Goal: Task Accomplishment & Management: Use online tool/utility

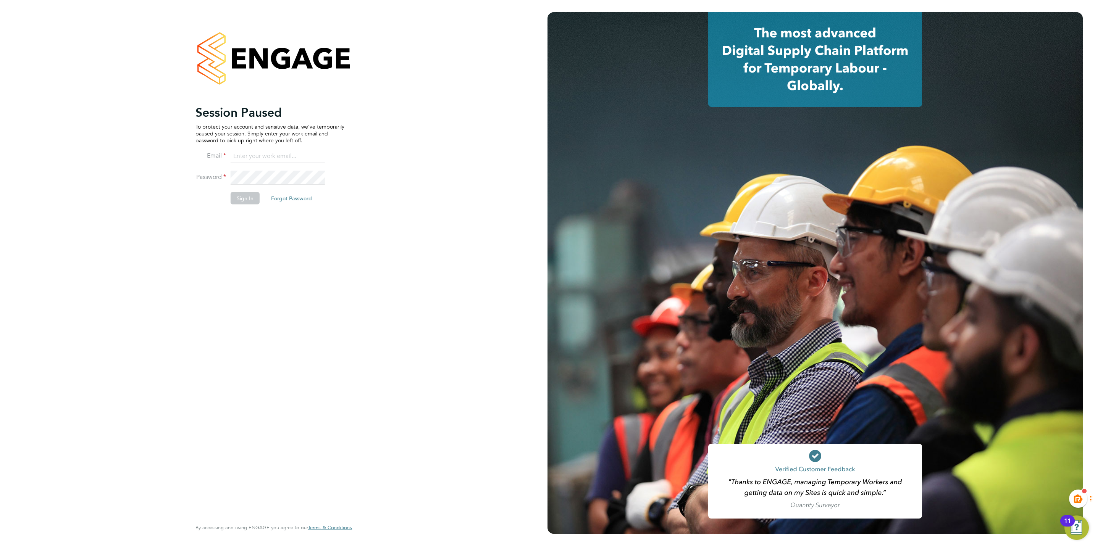
type input "kiera.troutt@buildrec.com"
click at [251, 195] on button "Sign In" at bounding box center [245, 198] width 29 height 12
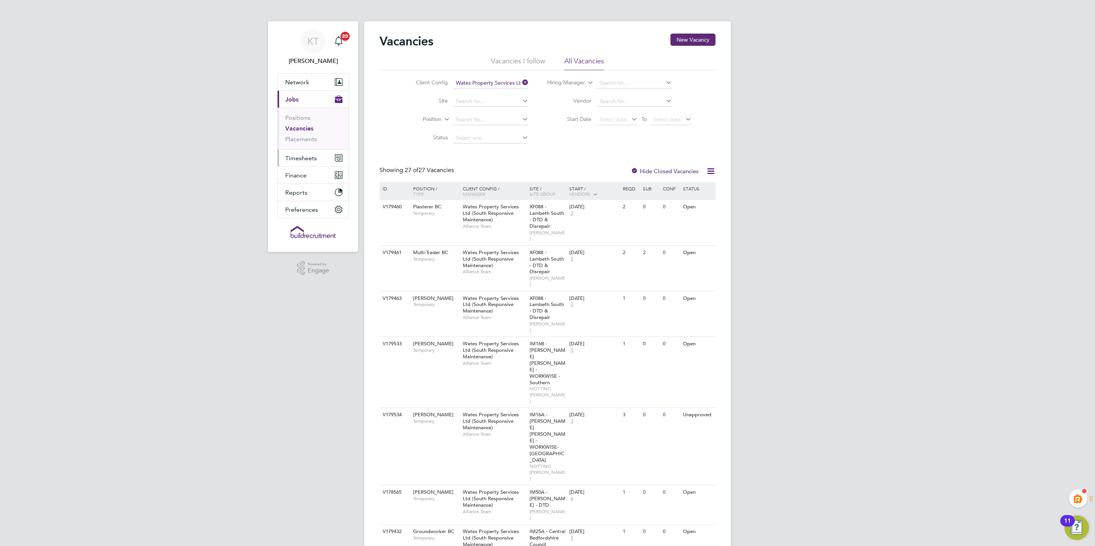
click at [301, 160] on span "Timesheets" at bounding box center [301, 158] width 32 height 7
click at [304, 133] on link "Timesheets" at bounding box center [301, 134] width 32 height 7
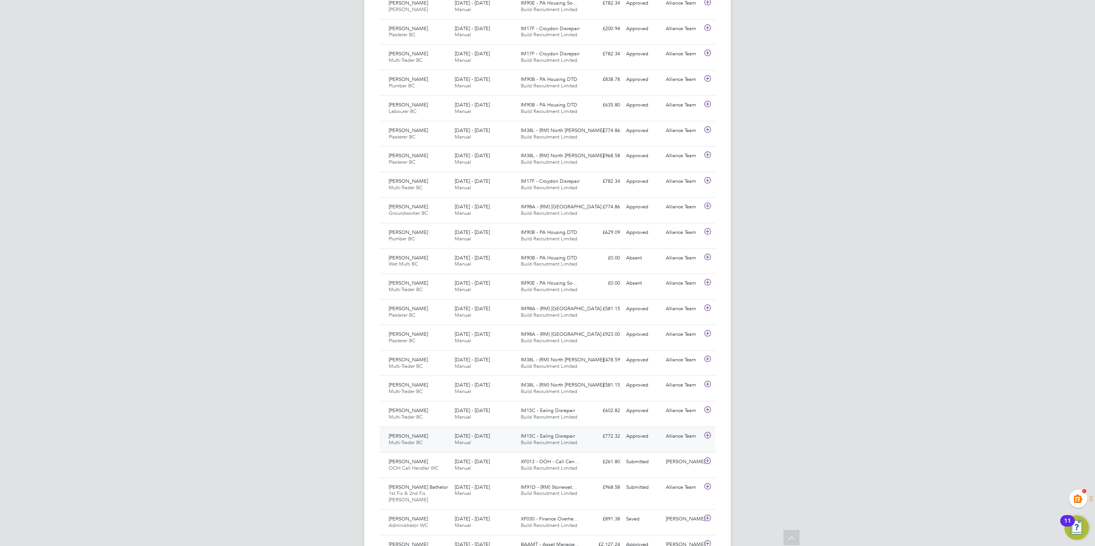
click at [621, 443] on div "£772.32 Approved" at bounding box center [604, 436] width 40 height 13
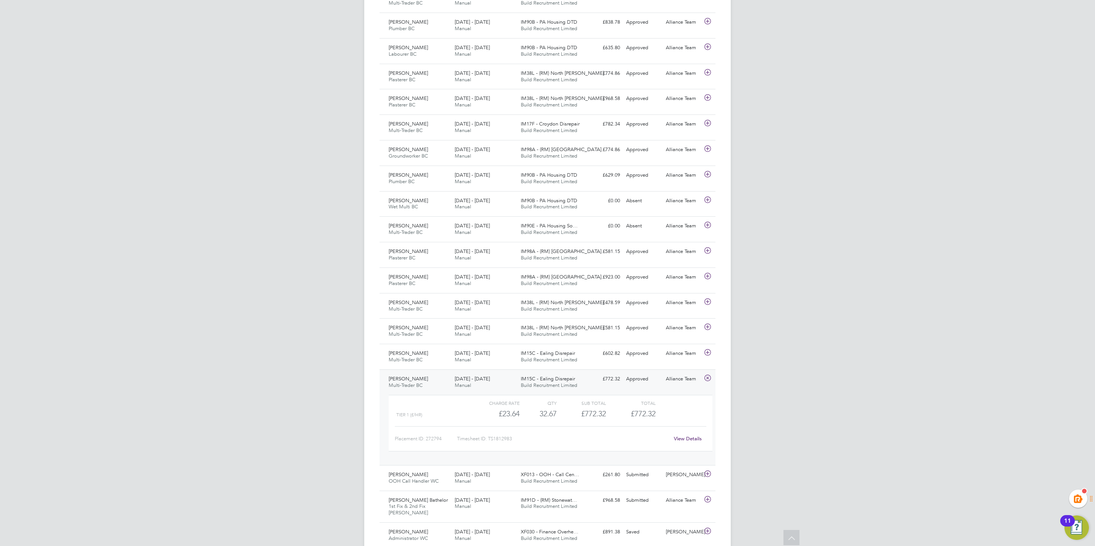
click at [682, 442] on link "View Details" at bounding box center [688, 439] width 28 height 6
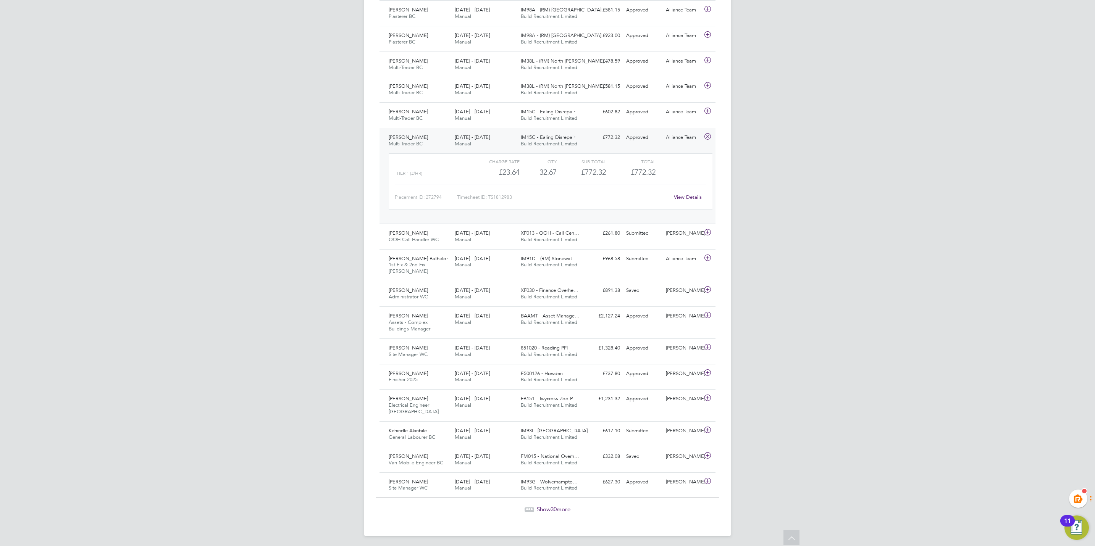
scroll to position [588, 0]
click at [554, 501] on div "Show 30 more" at bounding box center [548, 502] width 344 height 19
click at [554, 504] on span "30" at bounding box center [554, 507] width 6 height 7
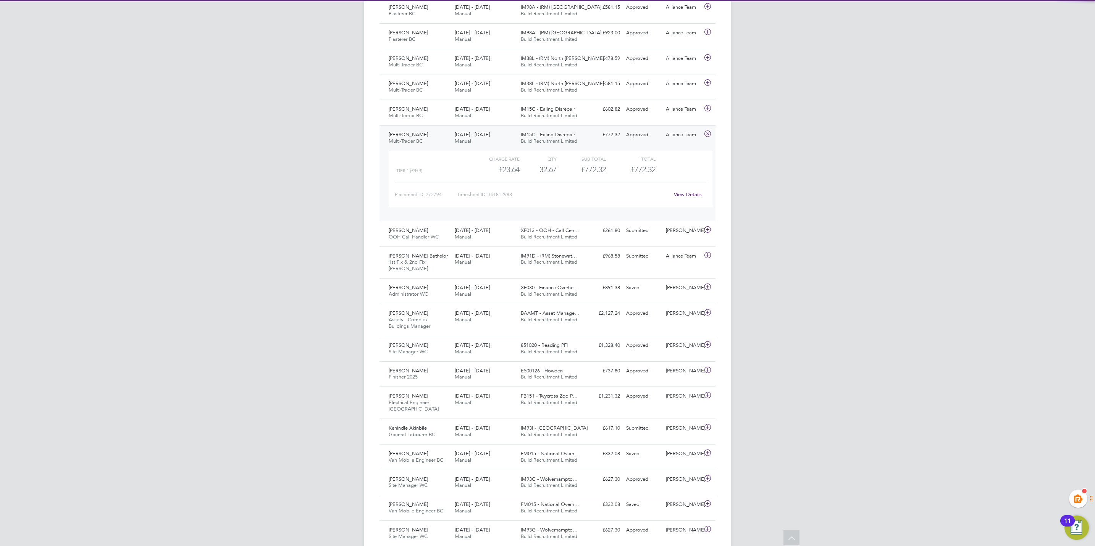
scroll to position [19, 66]
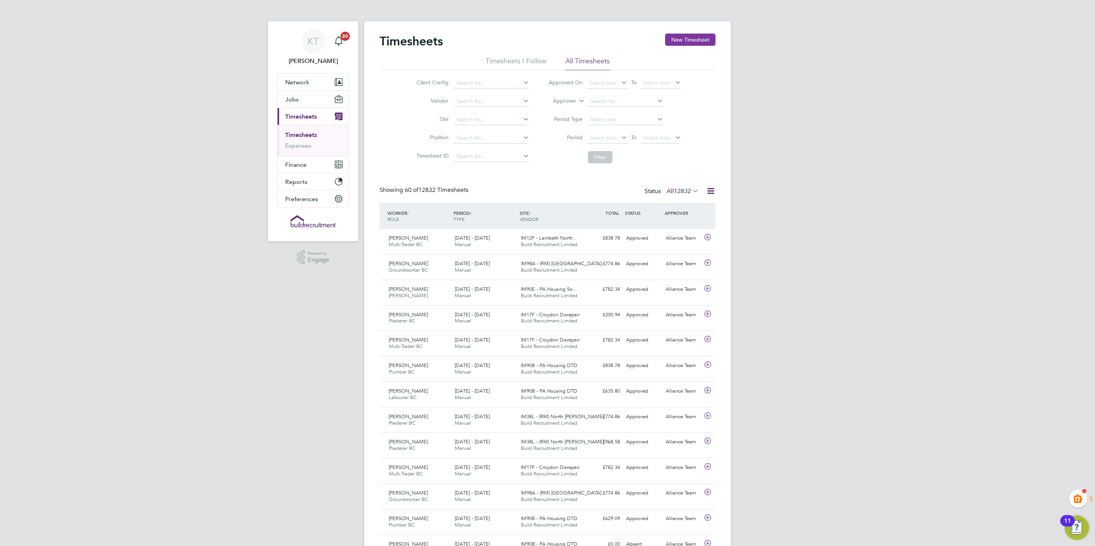
click at [676, 37] on button "New Timesheet" at bounding box center [690, 40] width 50 height 12
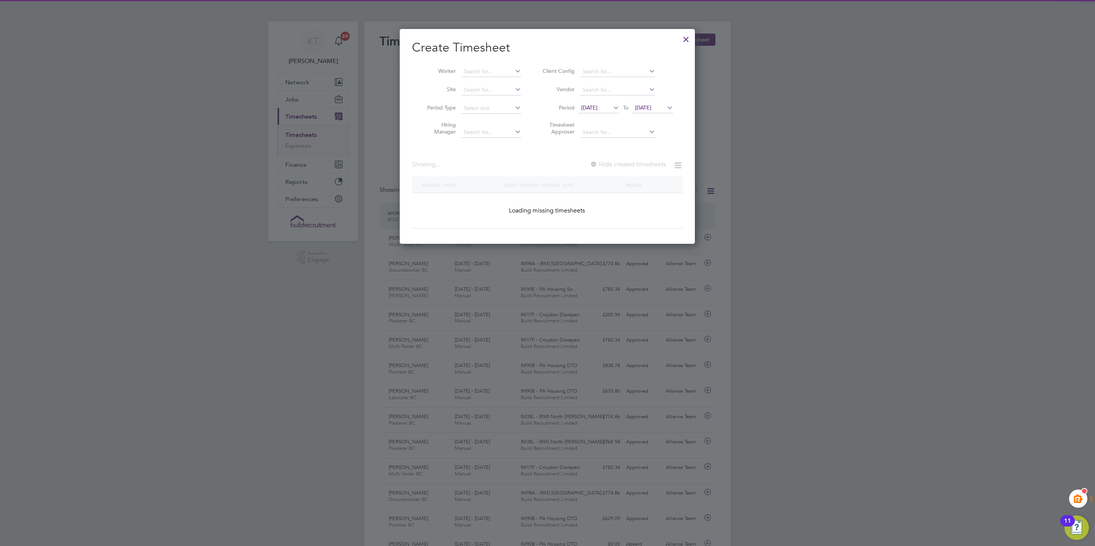
click at [487, 79] on li "Worker" at bounding box center [471, 72] width 119 height 18
click at [500, 73] on input at bounding box center [491, 71] width 60 height 11
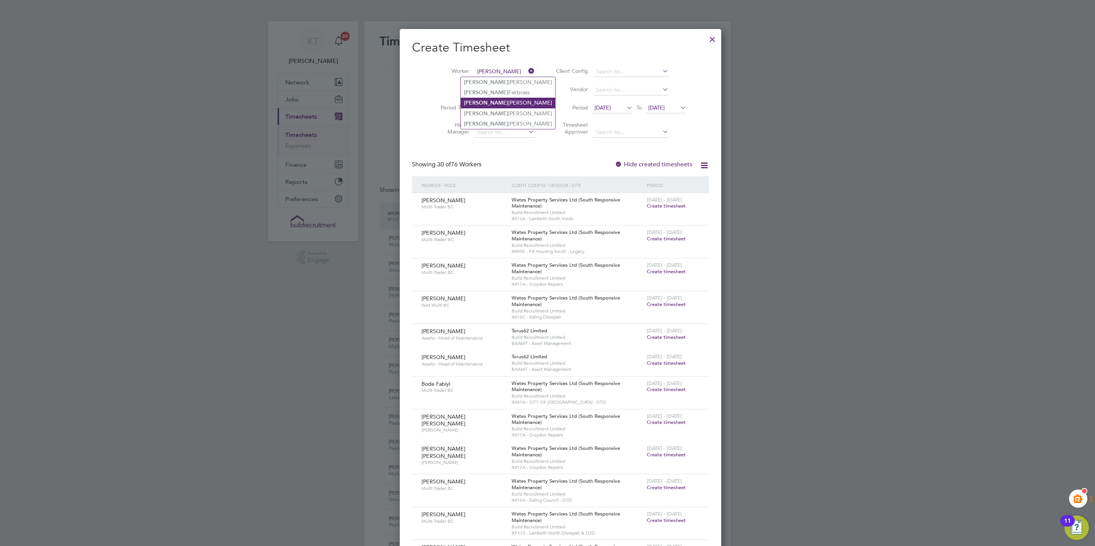
click at [502, 99] on li "Ricky John Morton" at bounding box center [508, 103] width 94 height 10
type input "Ricky John Morton"
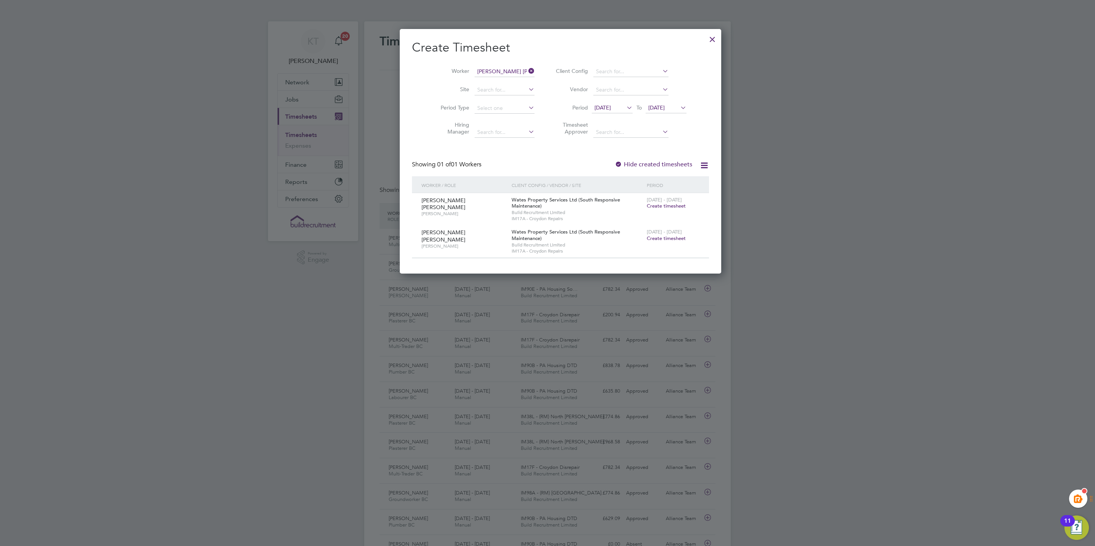
click at [706, 39] on div at bounding box center [713, 38] width 14 height 14
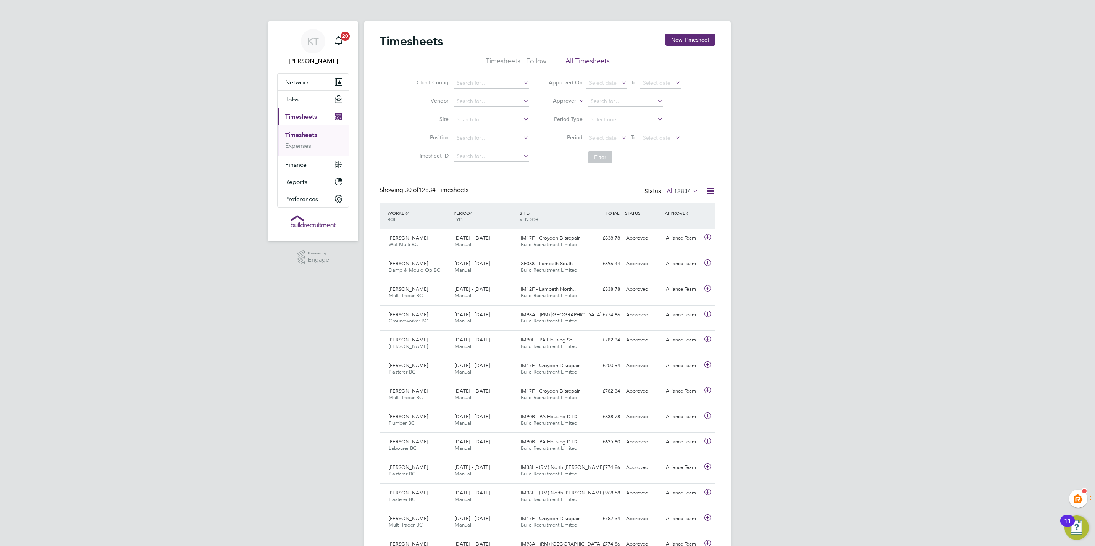
drag, startPoint x: 767, startPoint y: 86, endPoint x: 718, endPoint y: 11, distance: 90.2
click at [767, 86] on div "KT Kiera Troutt Notifications 20 Applications: Network Team Members Businesses …" at bounding box center [547, 532] width 1095 height 1064
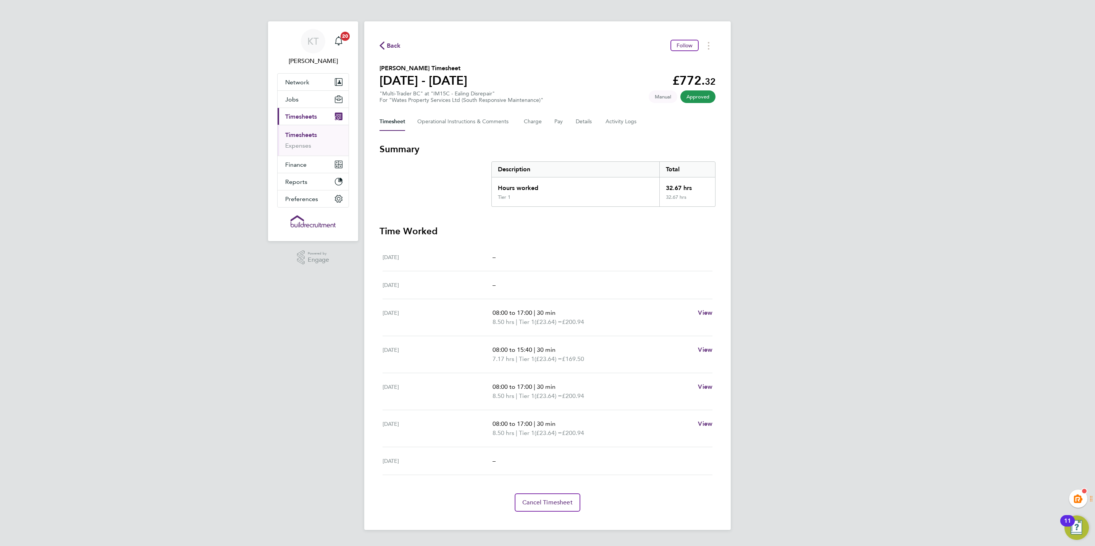
click at [945, 333] on div "KT Kiera Troutt Notifications 20 Applications: Network Team Members Businesses …" at bounding box center [547, 271] width 1095 height 543
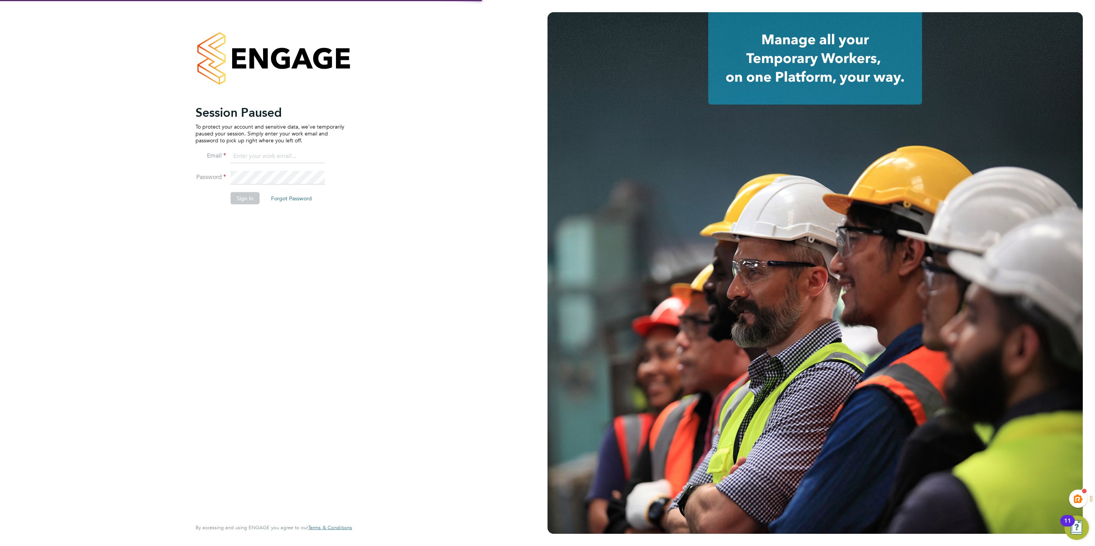
type input "kiera.troutt@buildrec.com"
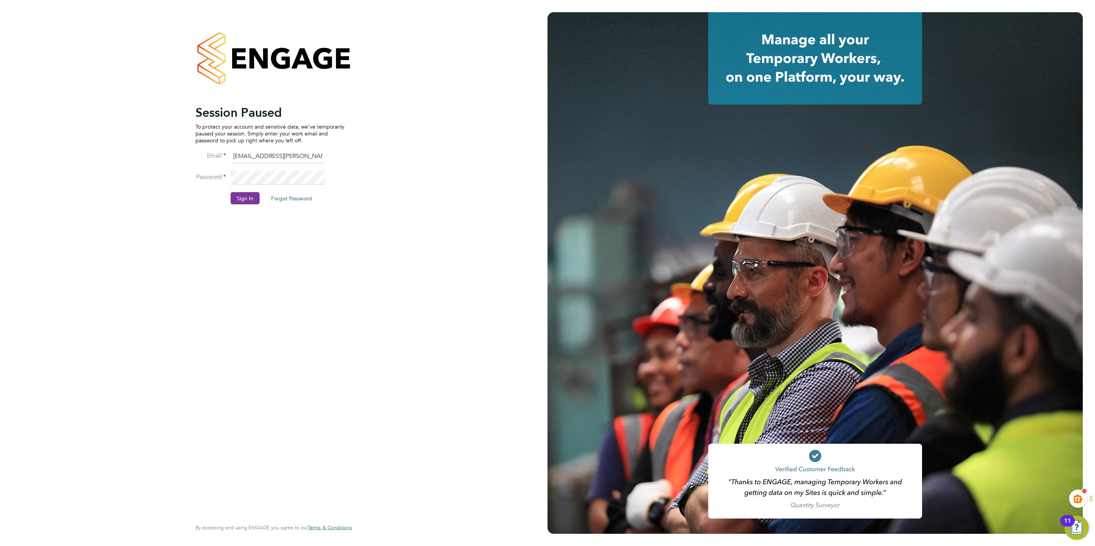
click at [235, 200] on button "Sign In" at bounding box center [245, 198] width 29 height 12
